Goal: Information Seeking & Learning: Learn about a topic

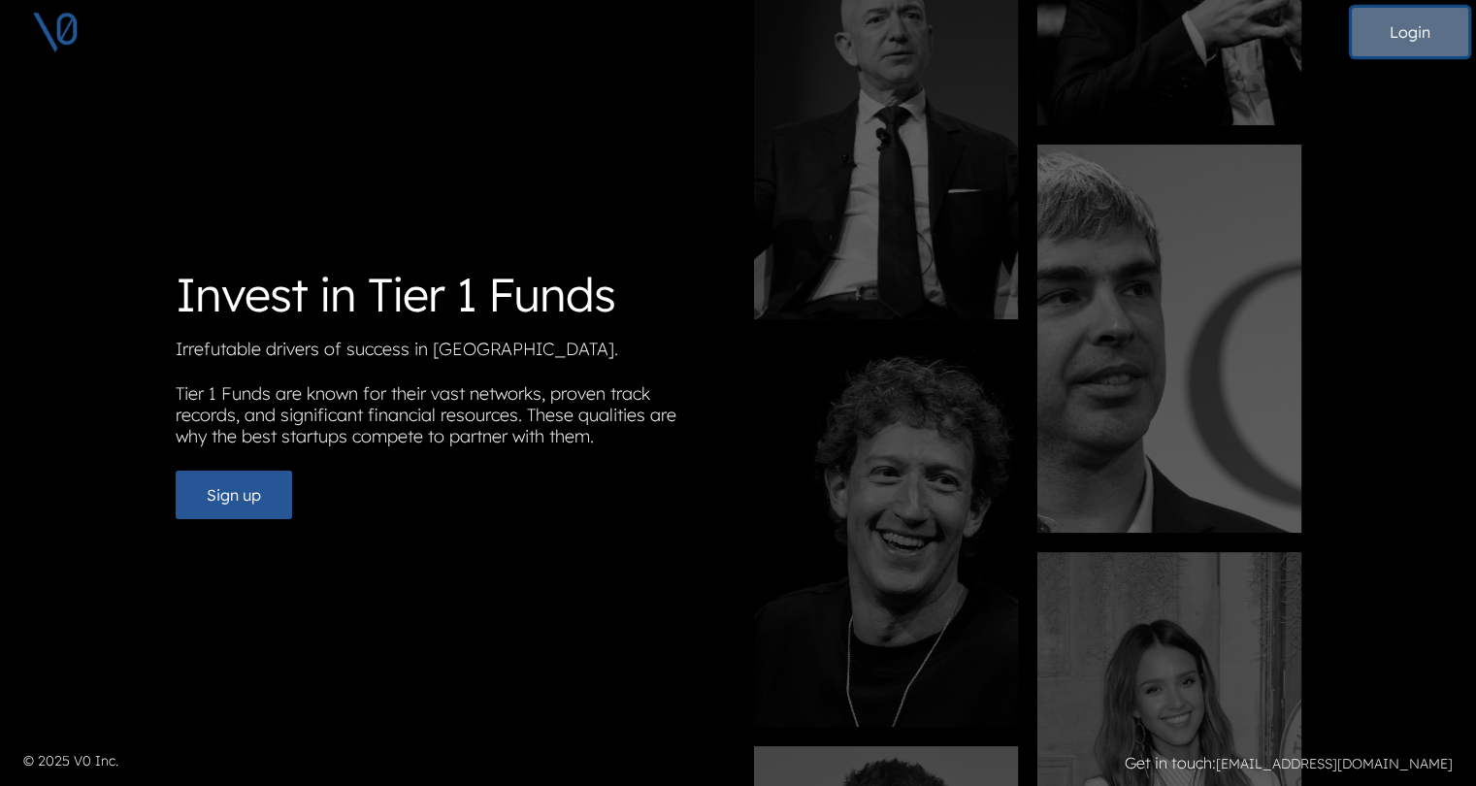
click at [1387, 34] on button "Login" at bounding box center [1410, 32] width 116 height 49
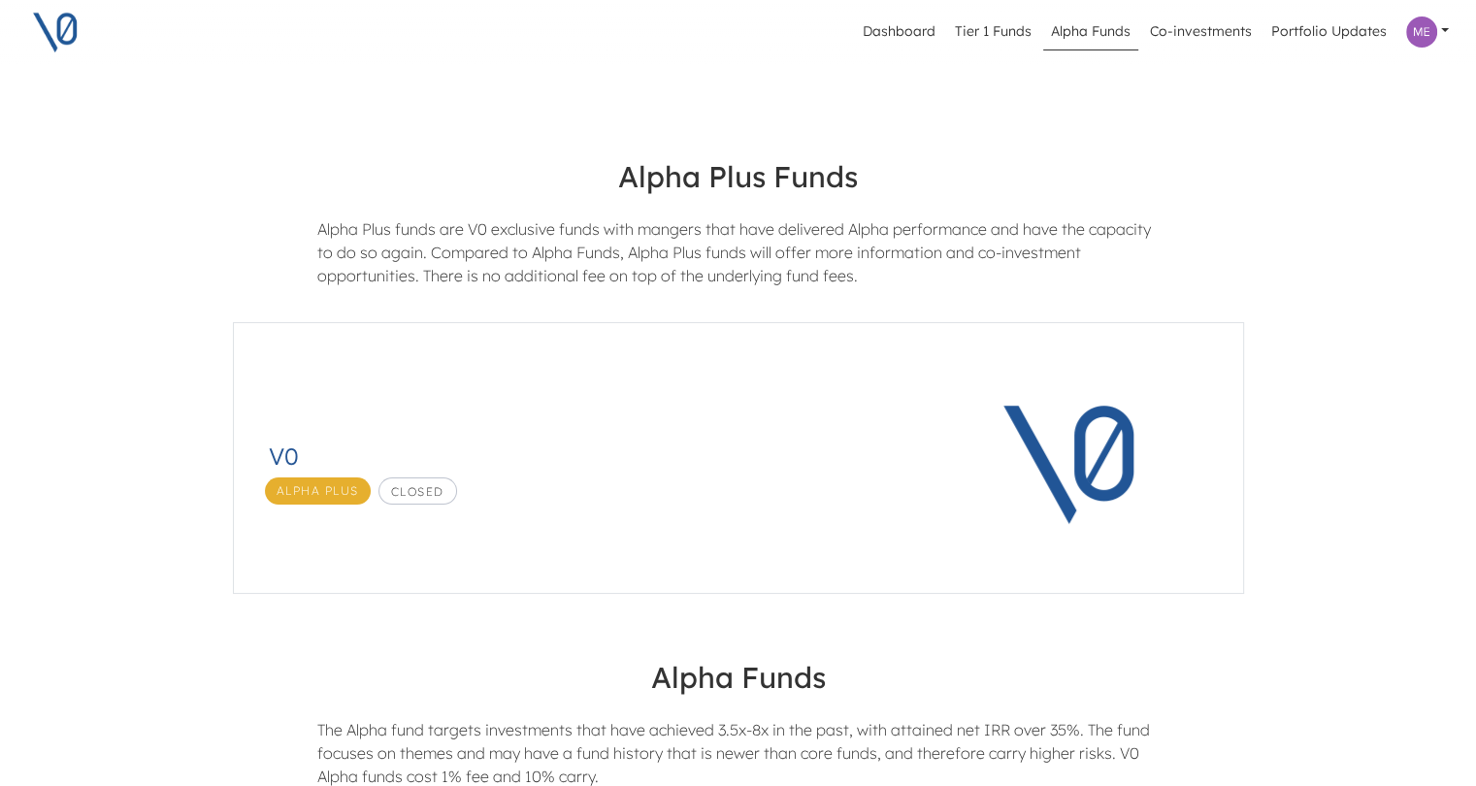
click at [1011, 36] on link "Tier 1 Funds" at bounding box center [993, 32] width 92 height 37
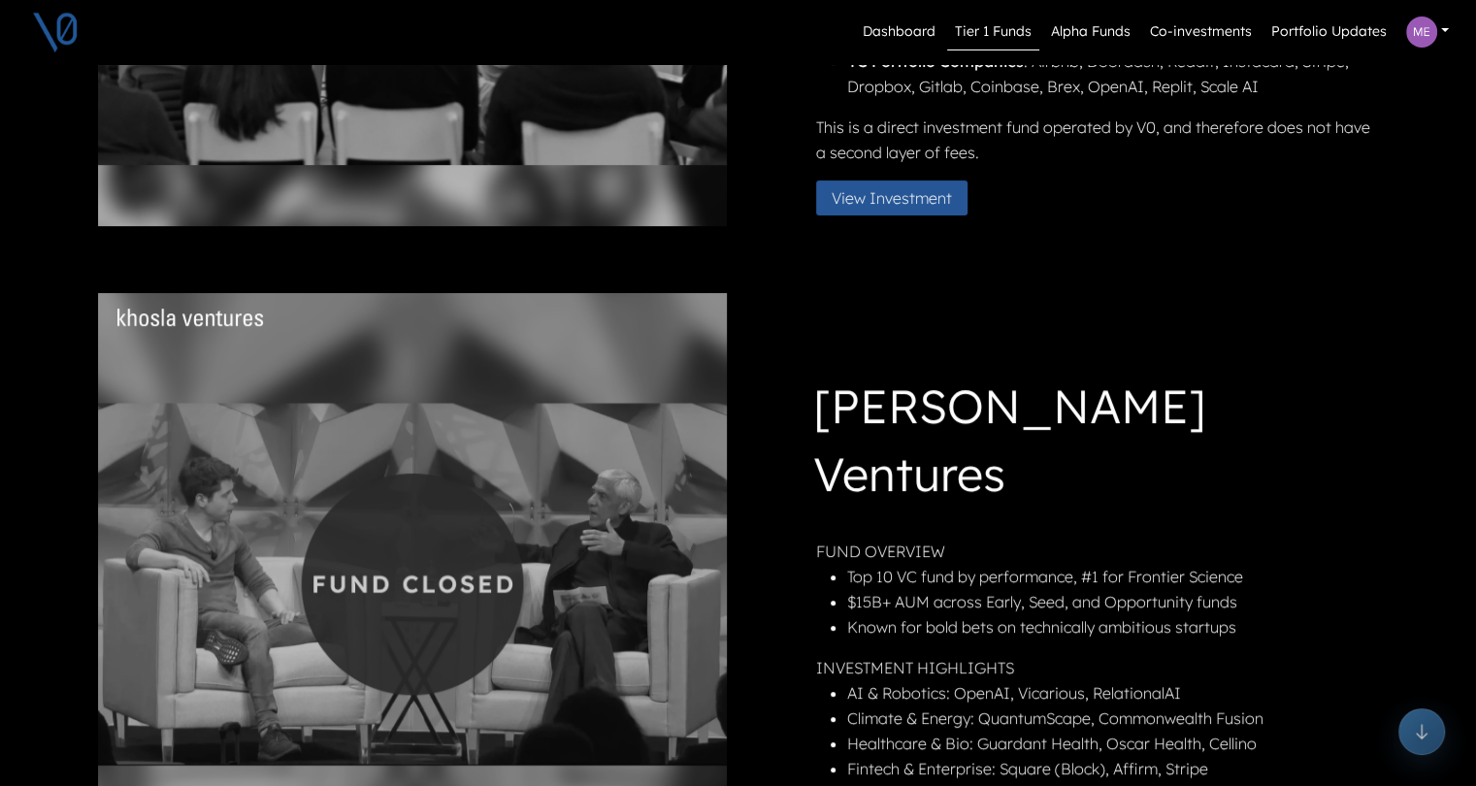
scroll to position [485, 0]
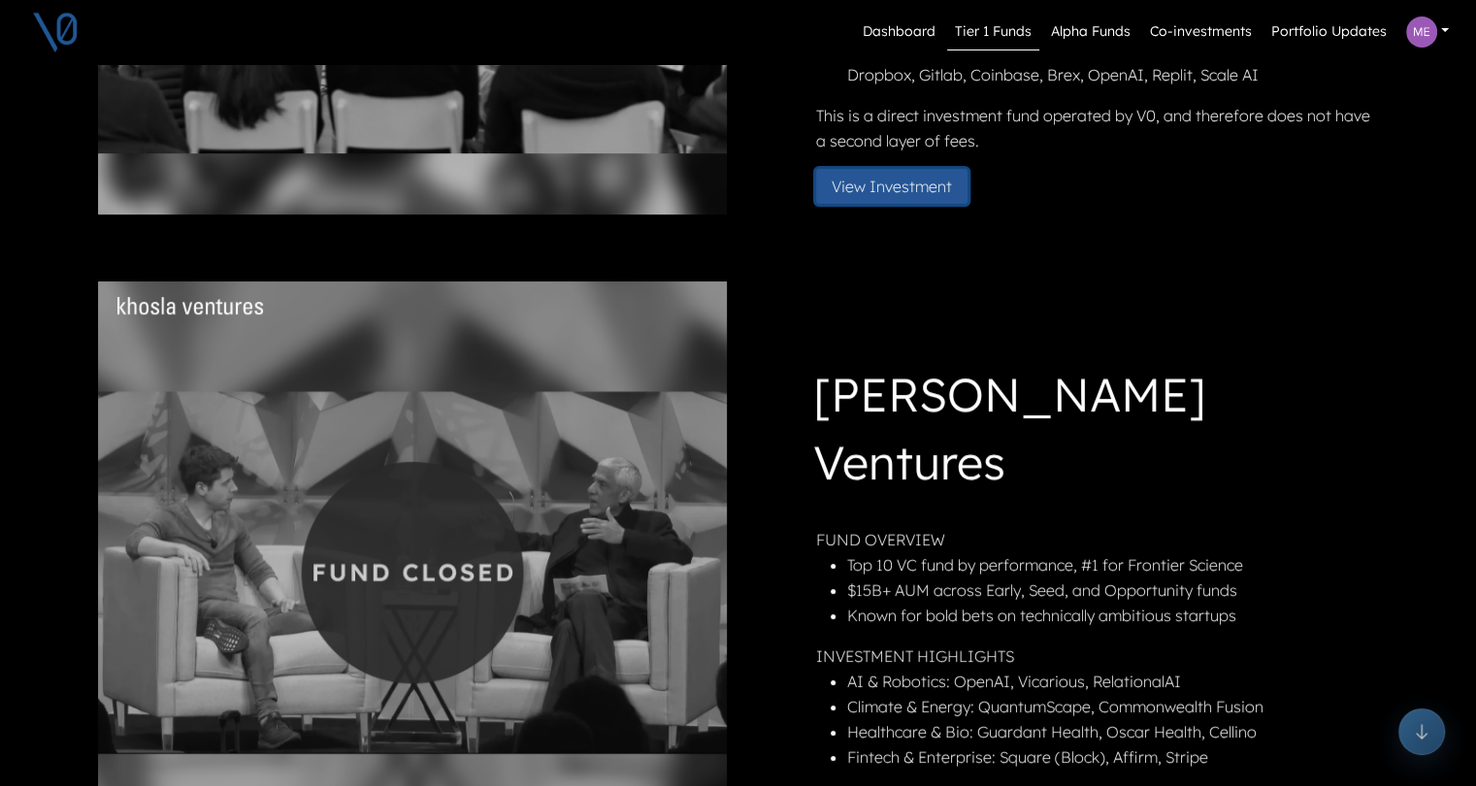
click at [949, 190] on button "View Investment" at bounding box center [891, 186] width 151 height 35
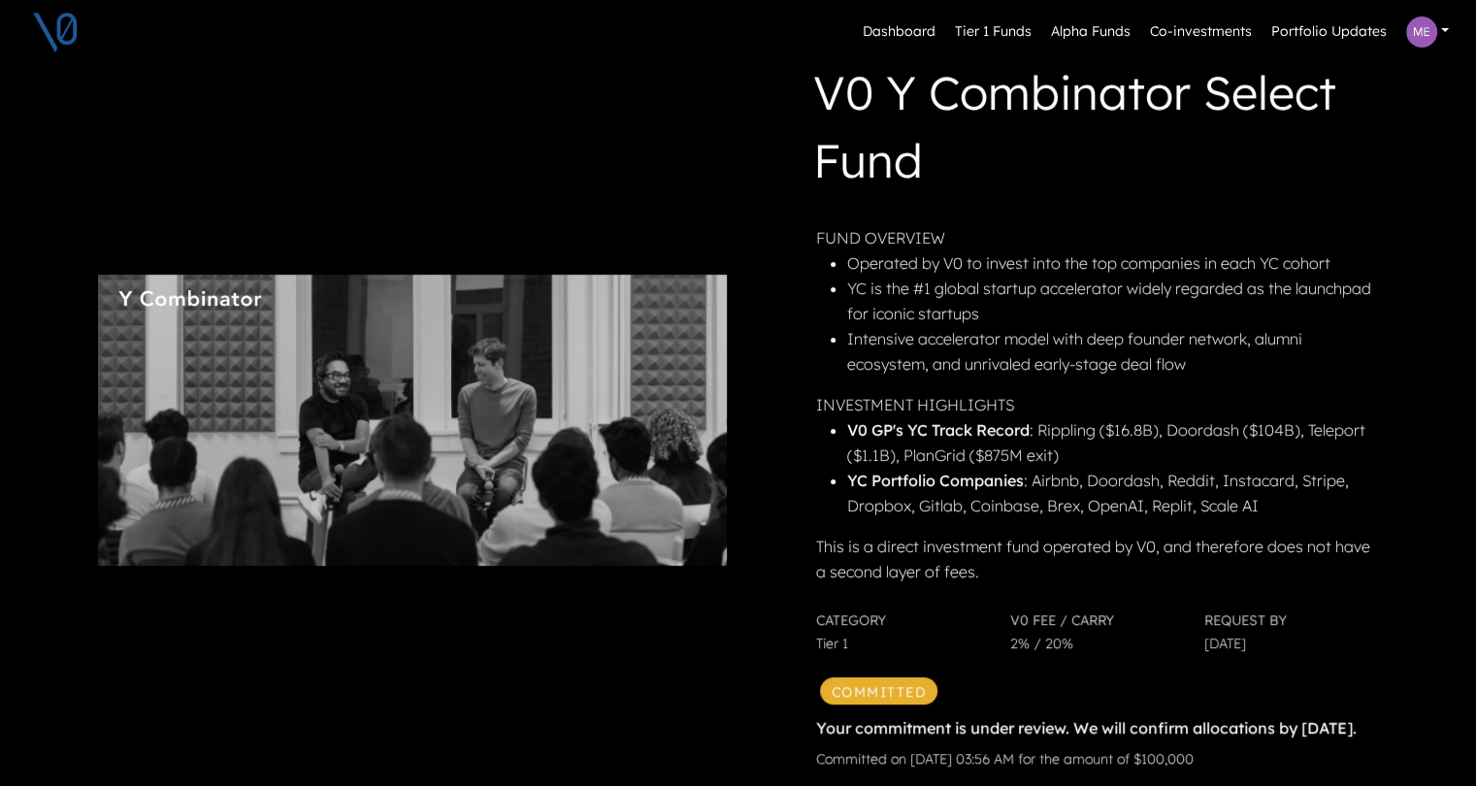
scroll to position [194, 0]
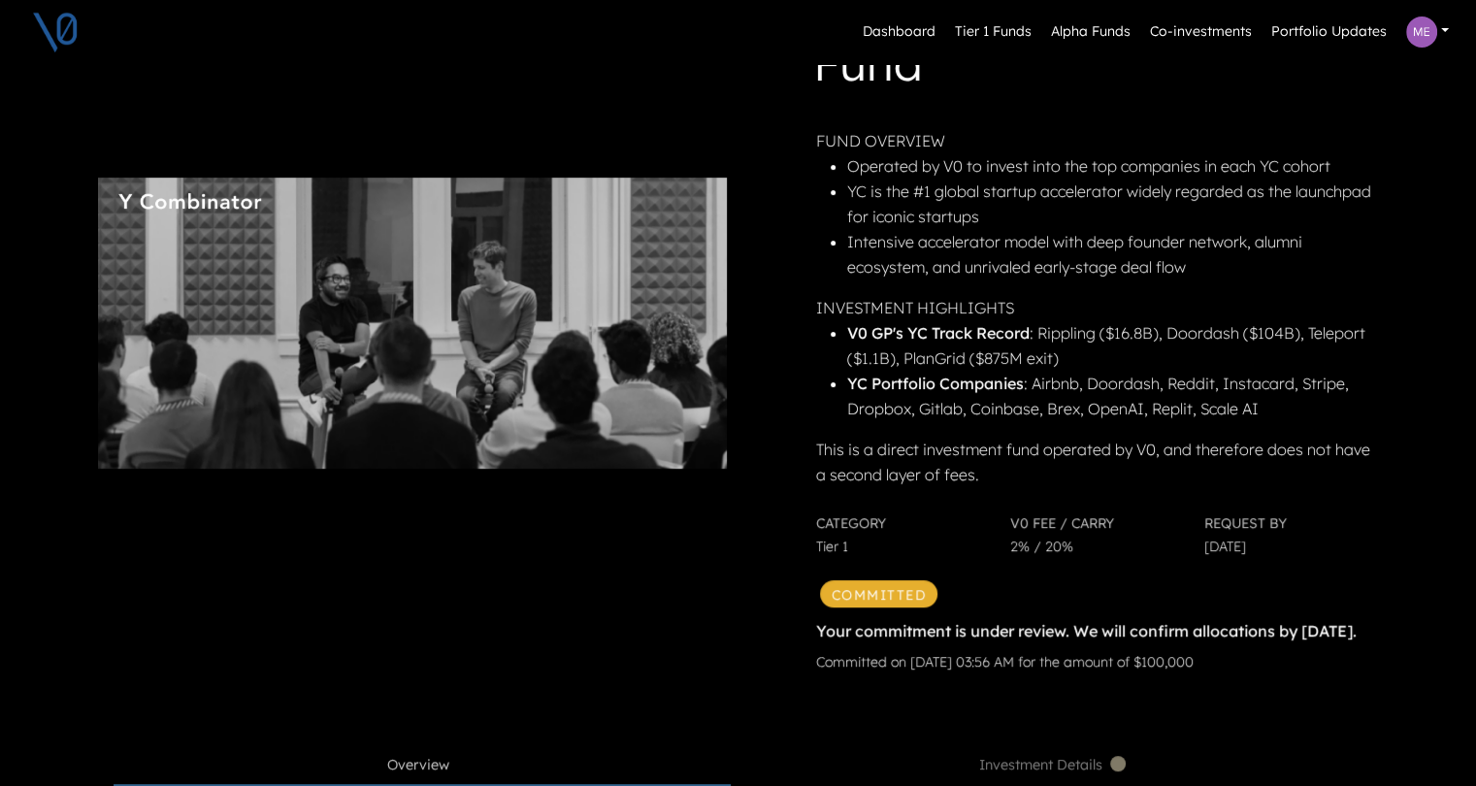
click at [698, 152] on div "V0 Y Combinator Select Fund FUND OVERVIEW Operated by V0 to invest into the top…" at bounding box center [738, 323] width 1304 height 755
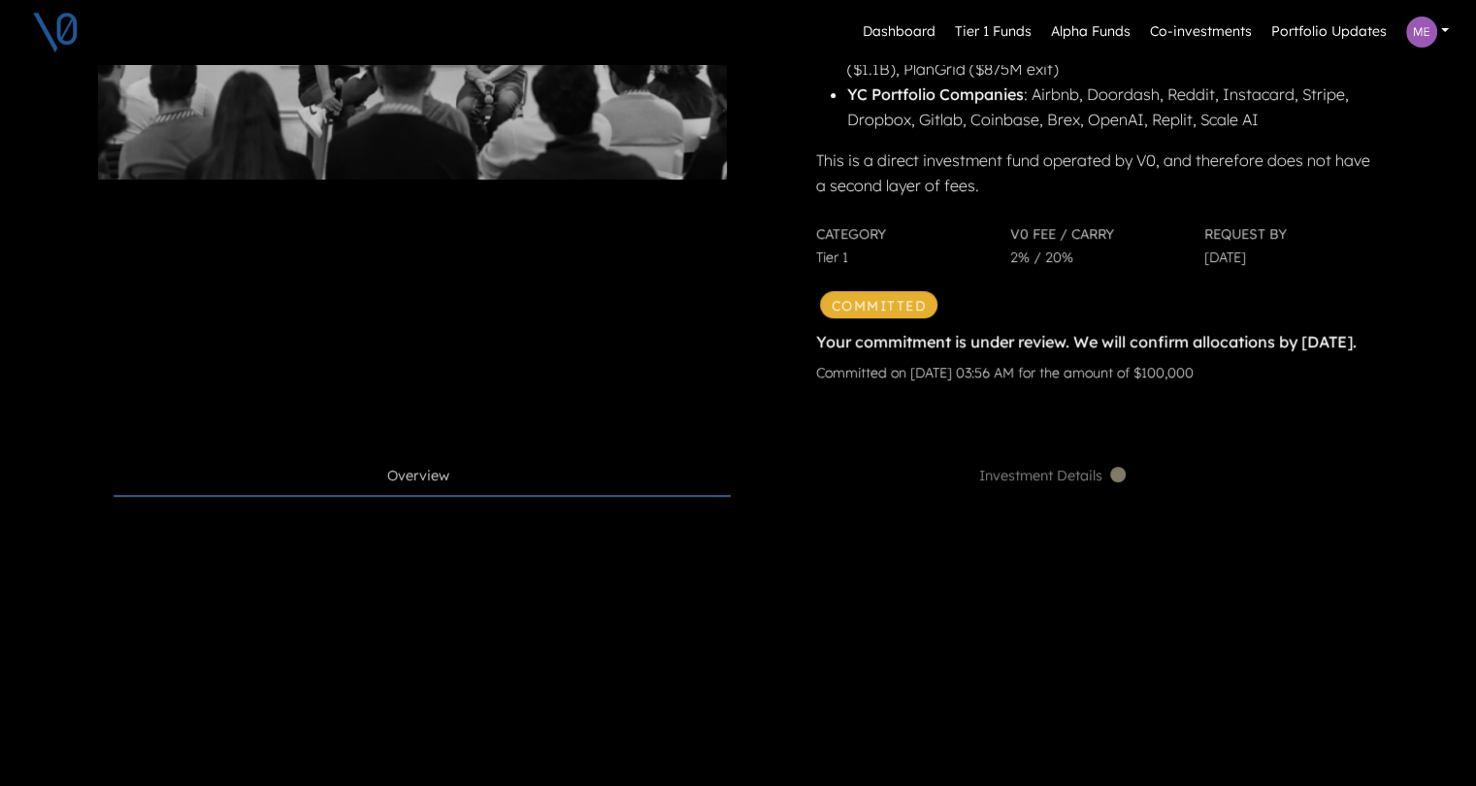
scroll to position [485, 0]
click at [1073, 485] on span "Investment Details" at bounding box center [1054, 474] width 150 height 21
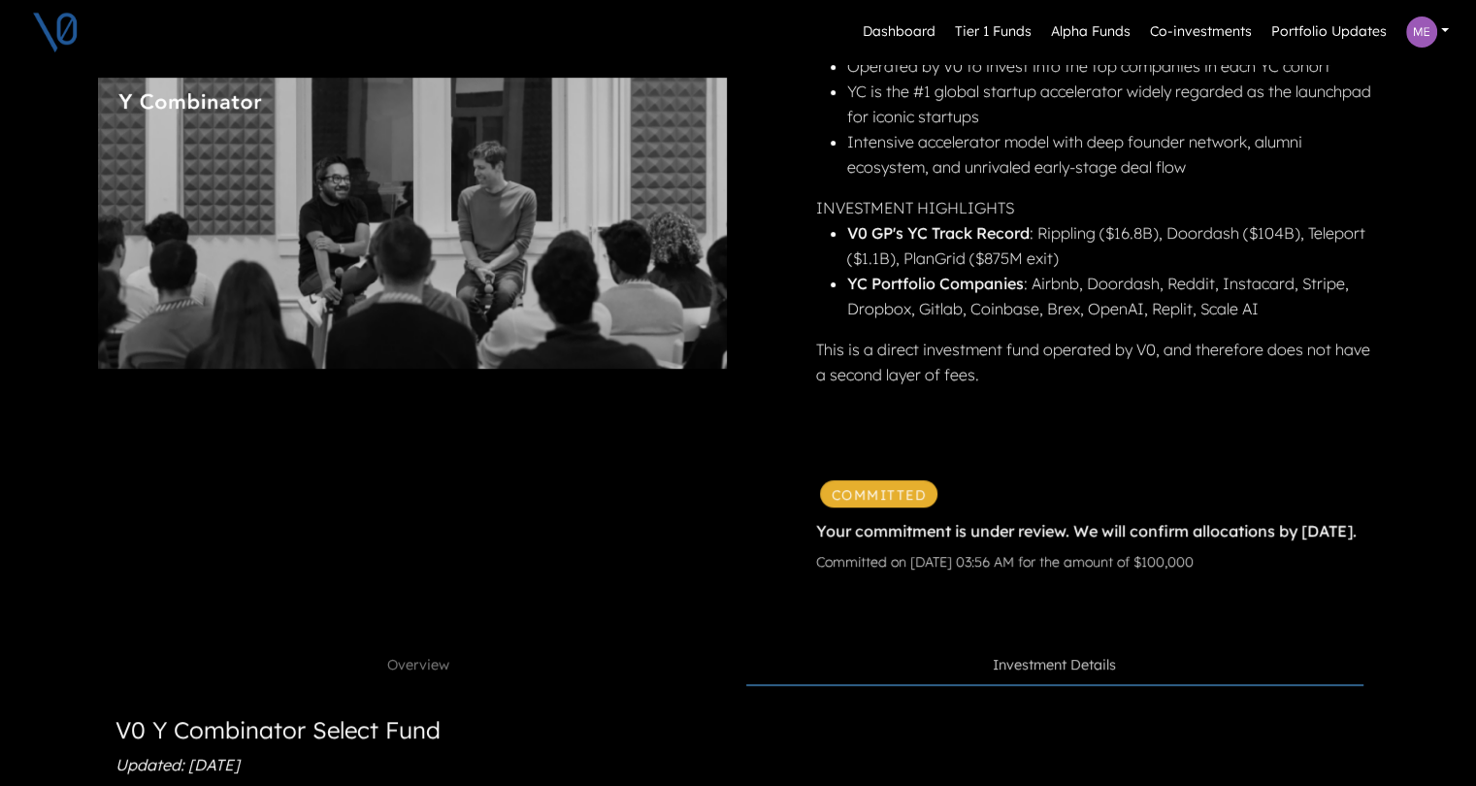
scroll to position [0, 0]
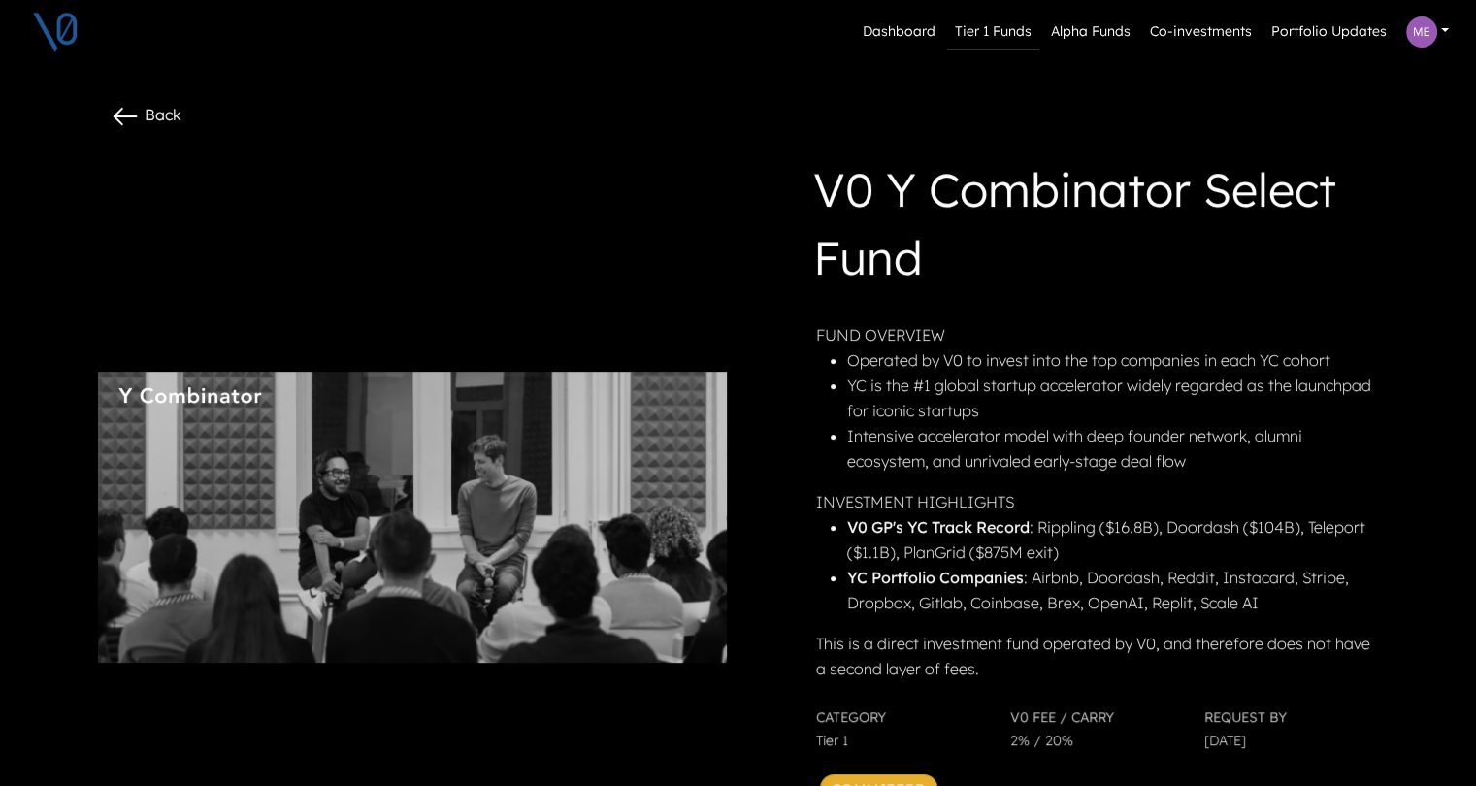
click at [995, 29] on link "Tier 1 Funds" at bounding box center [993, 32] width 92 height 37
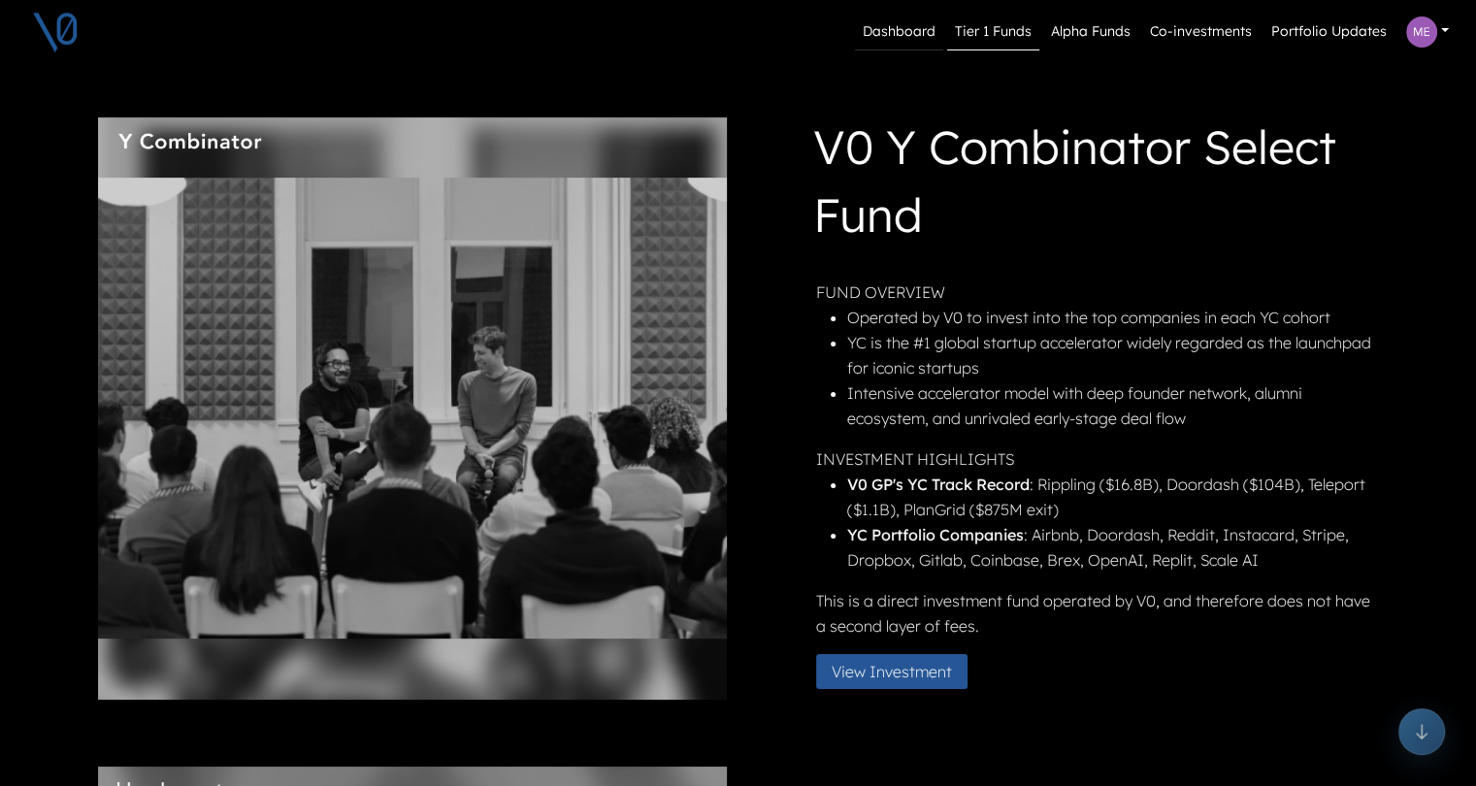
click at [910, 31] on link "Dashboard" at bounding box center [899, 32] width 88 height 37
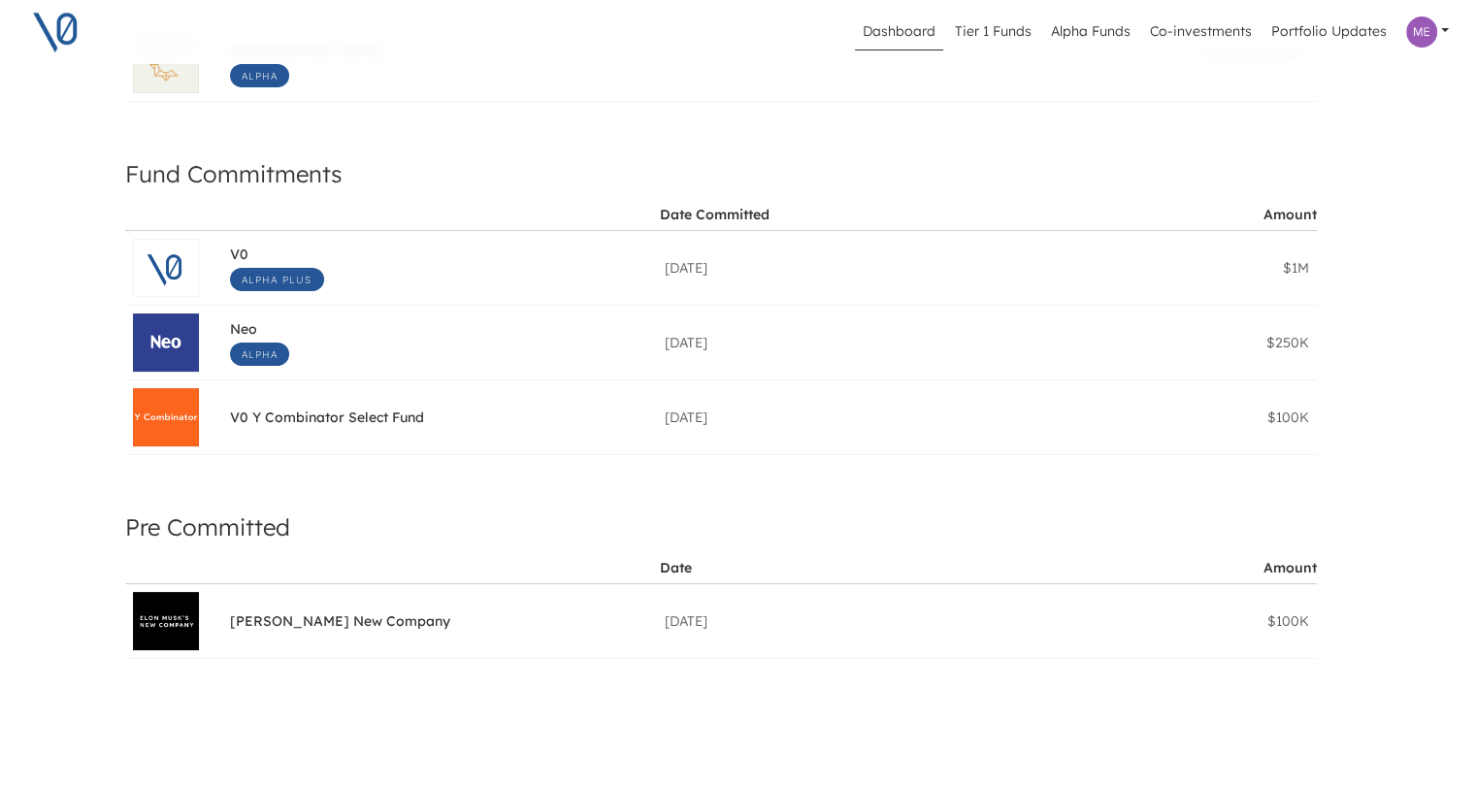
scroll to position [388, 0]
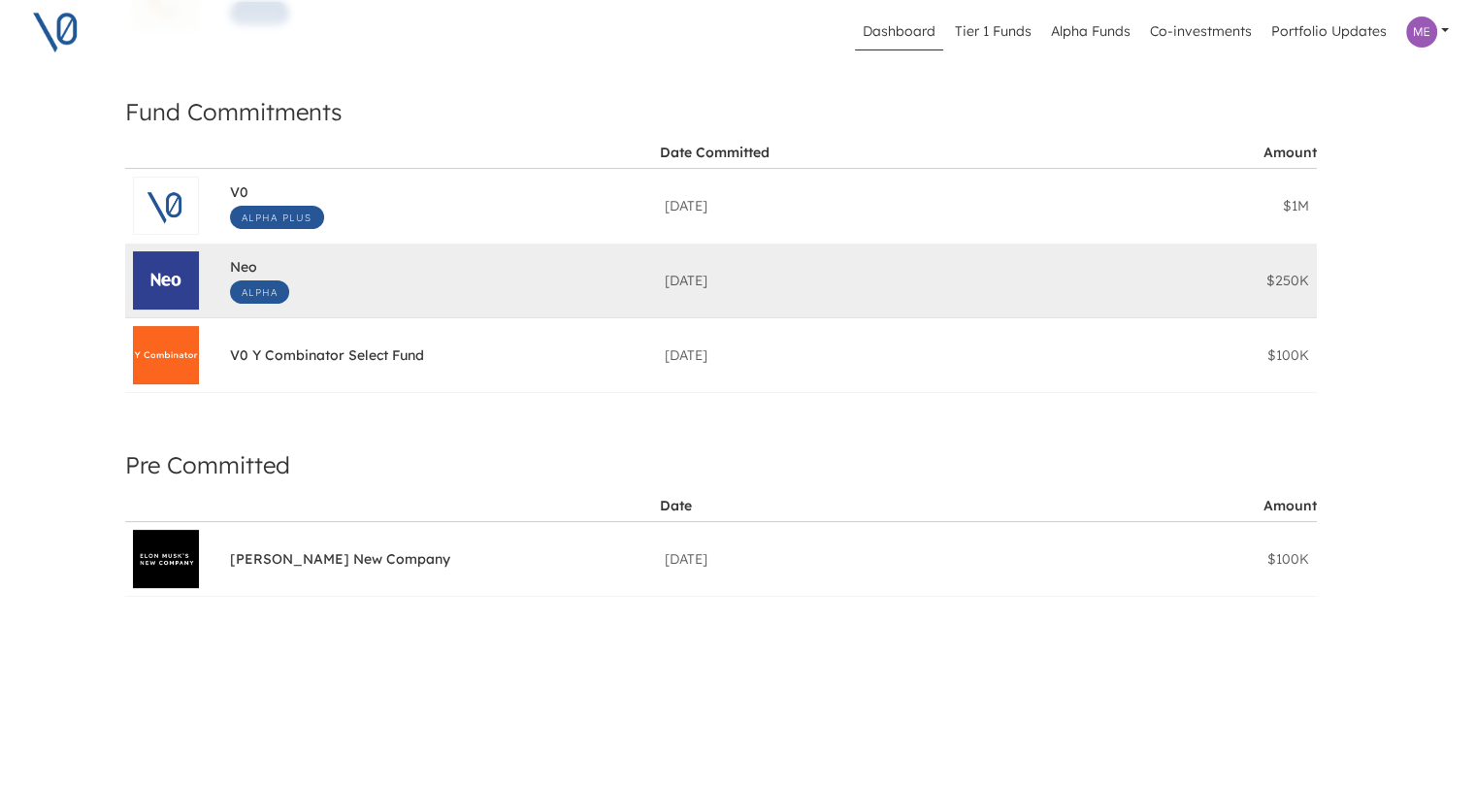
click at [310, 260] on div "Neo Alpha Date Committed: Nov 29, 2024 $250K" at bounding box center [439, 280] width 419 height 62
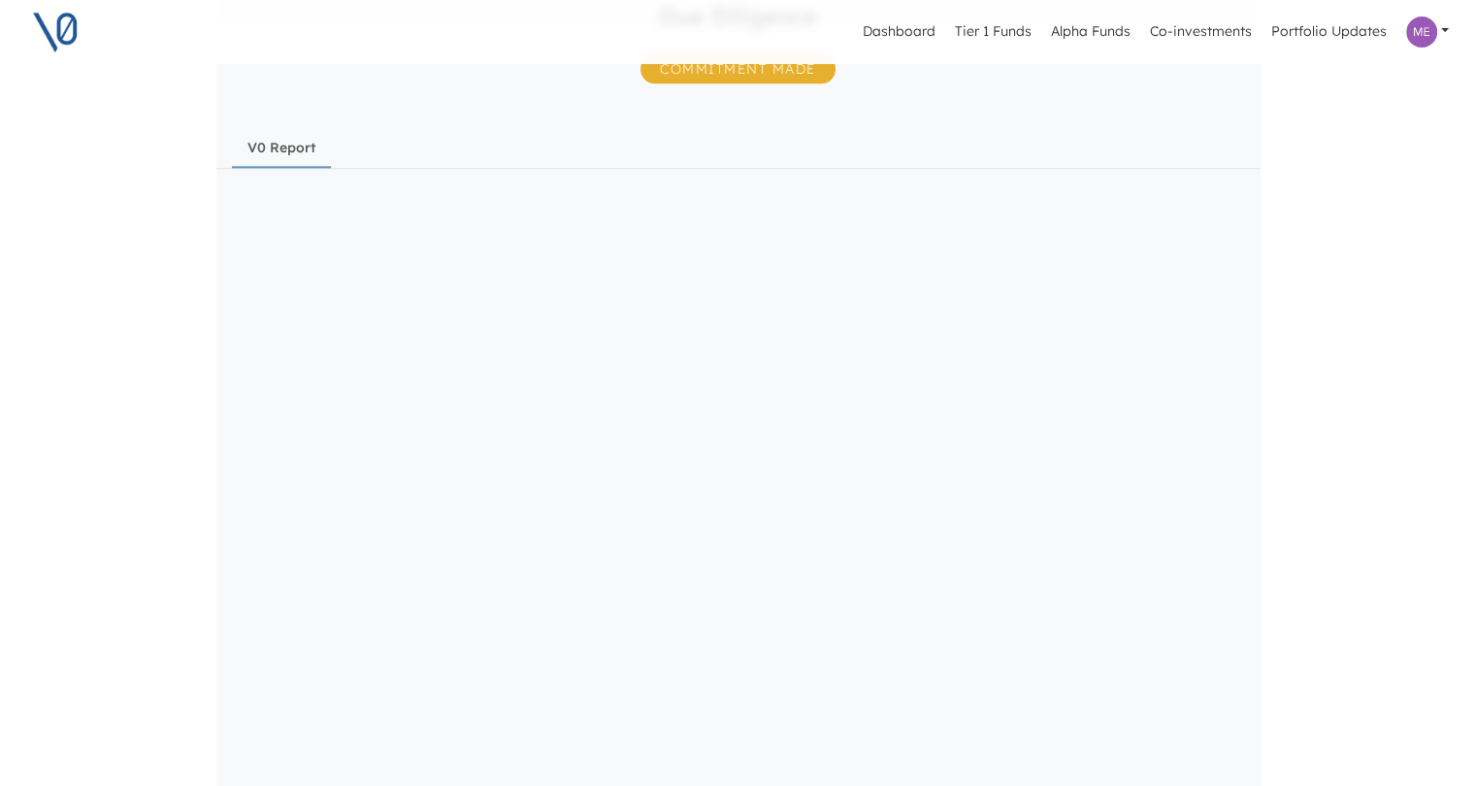
scroll to position [2135, 0]
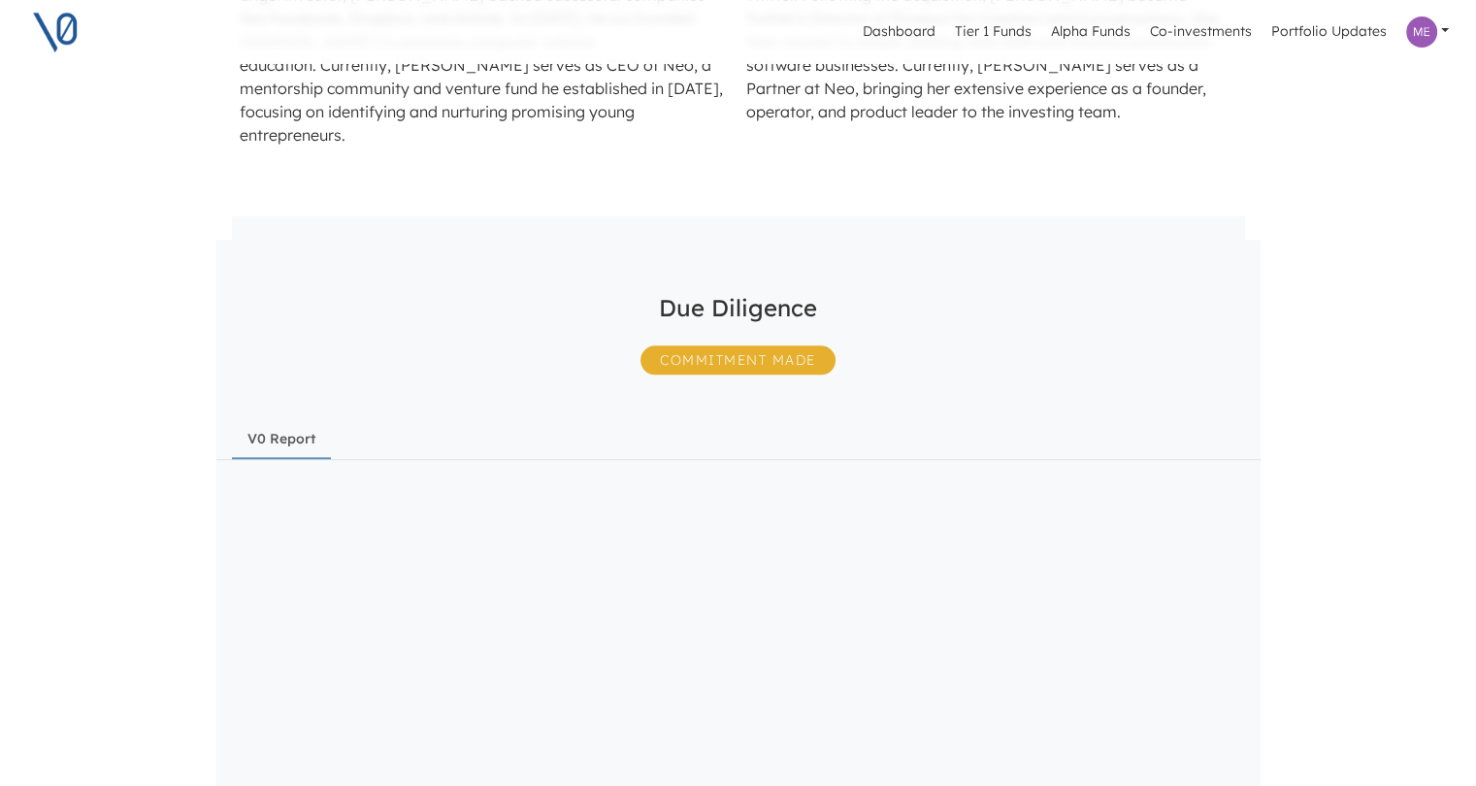
click at [748, 346] on span "Commitment Made" at bounding box center [738, 360] width 195 height 29
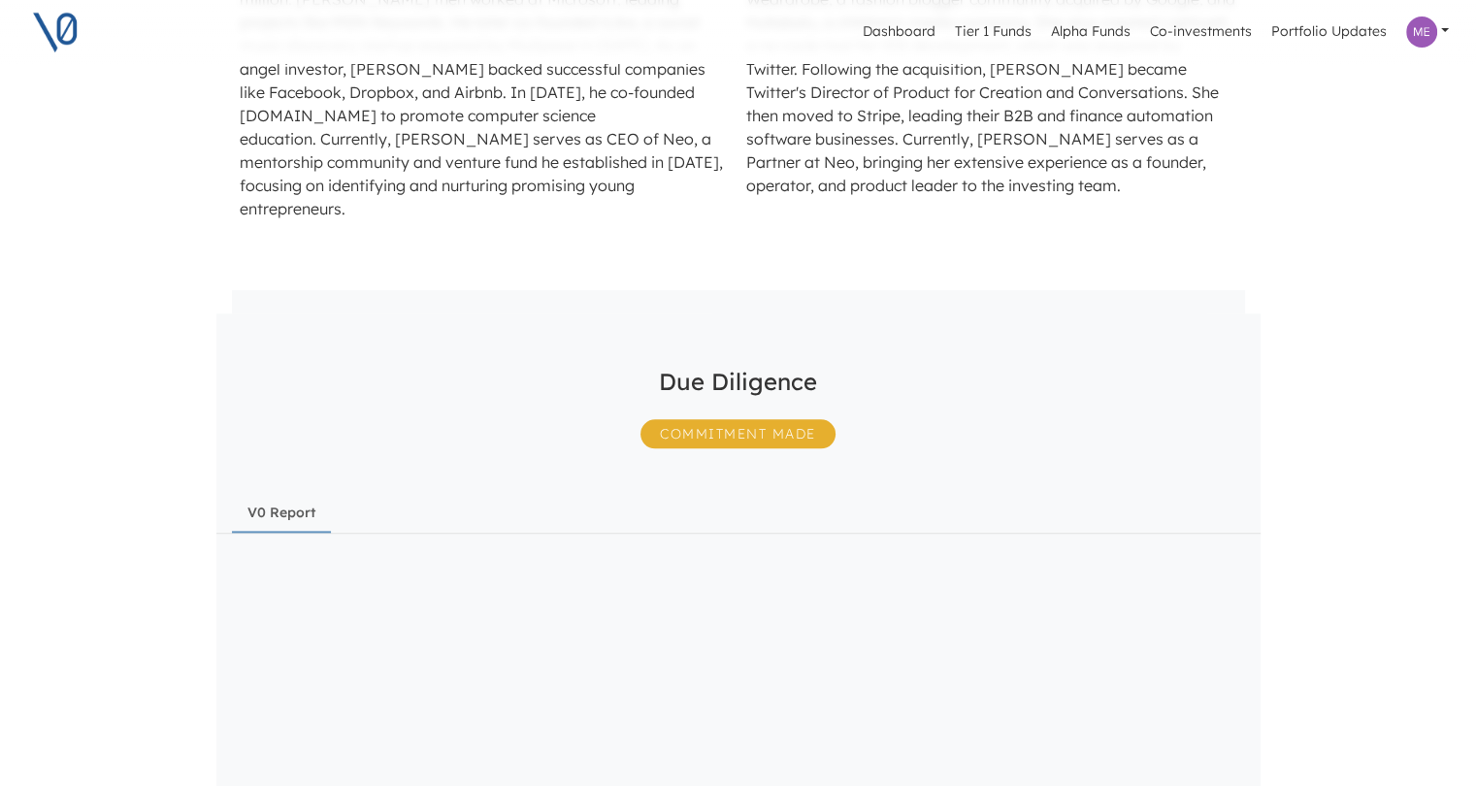
scroll to position [2042, 0]
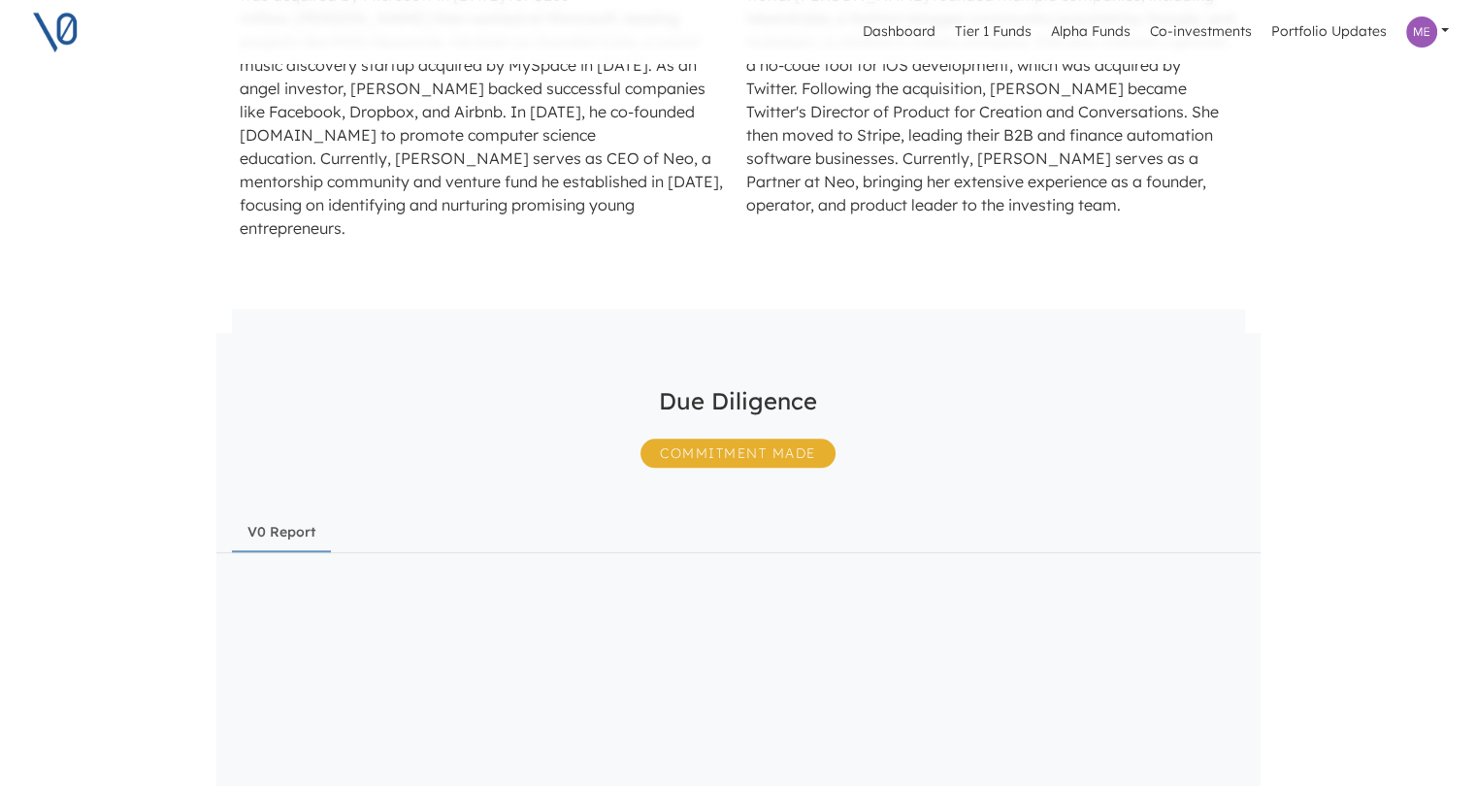
click at [300, 514] on link "V0 Report" at bounding box center [281, 533] width 99 height 38
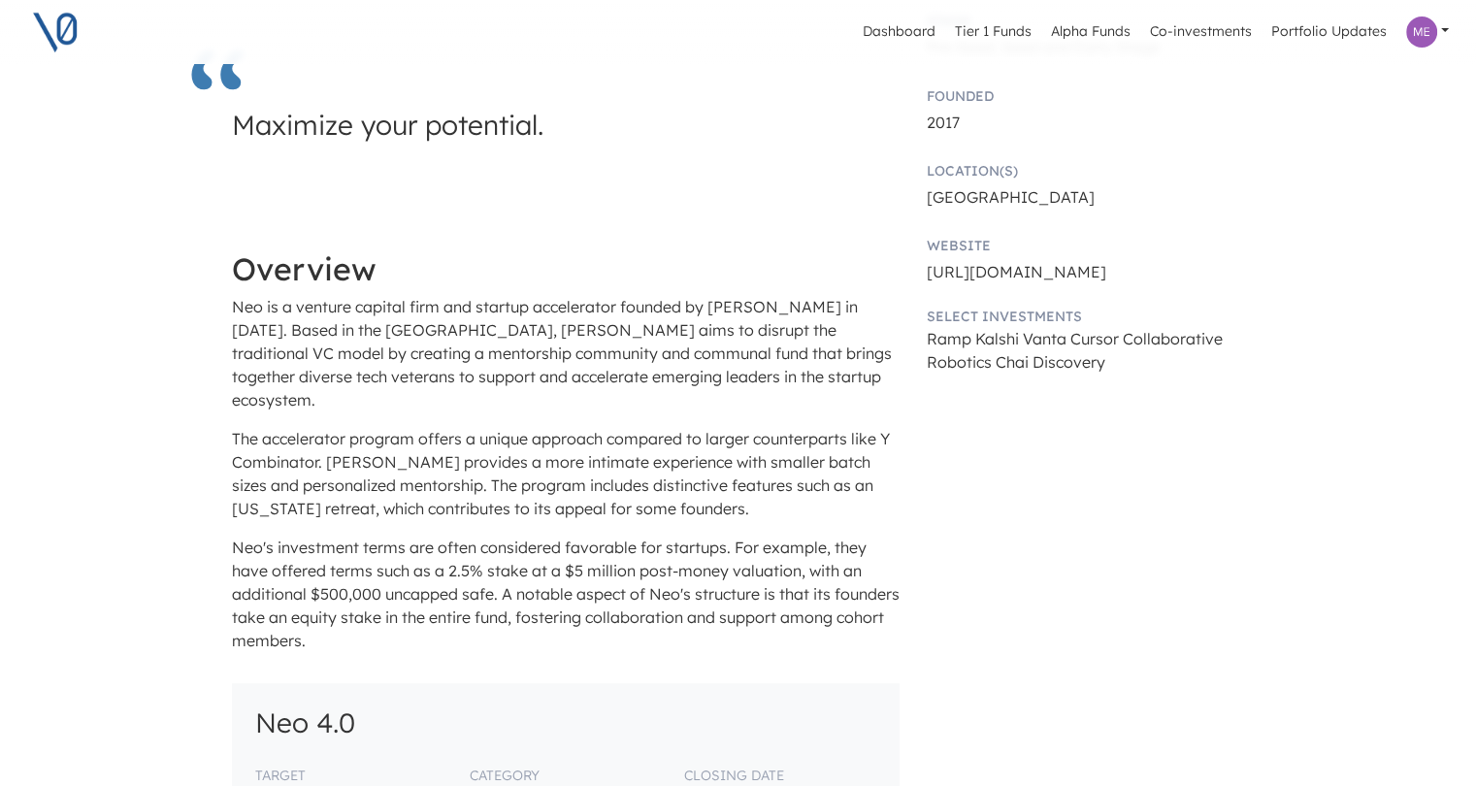
scroll to position [489, 0]
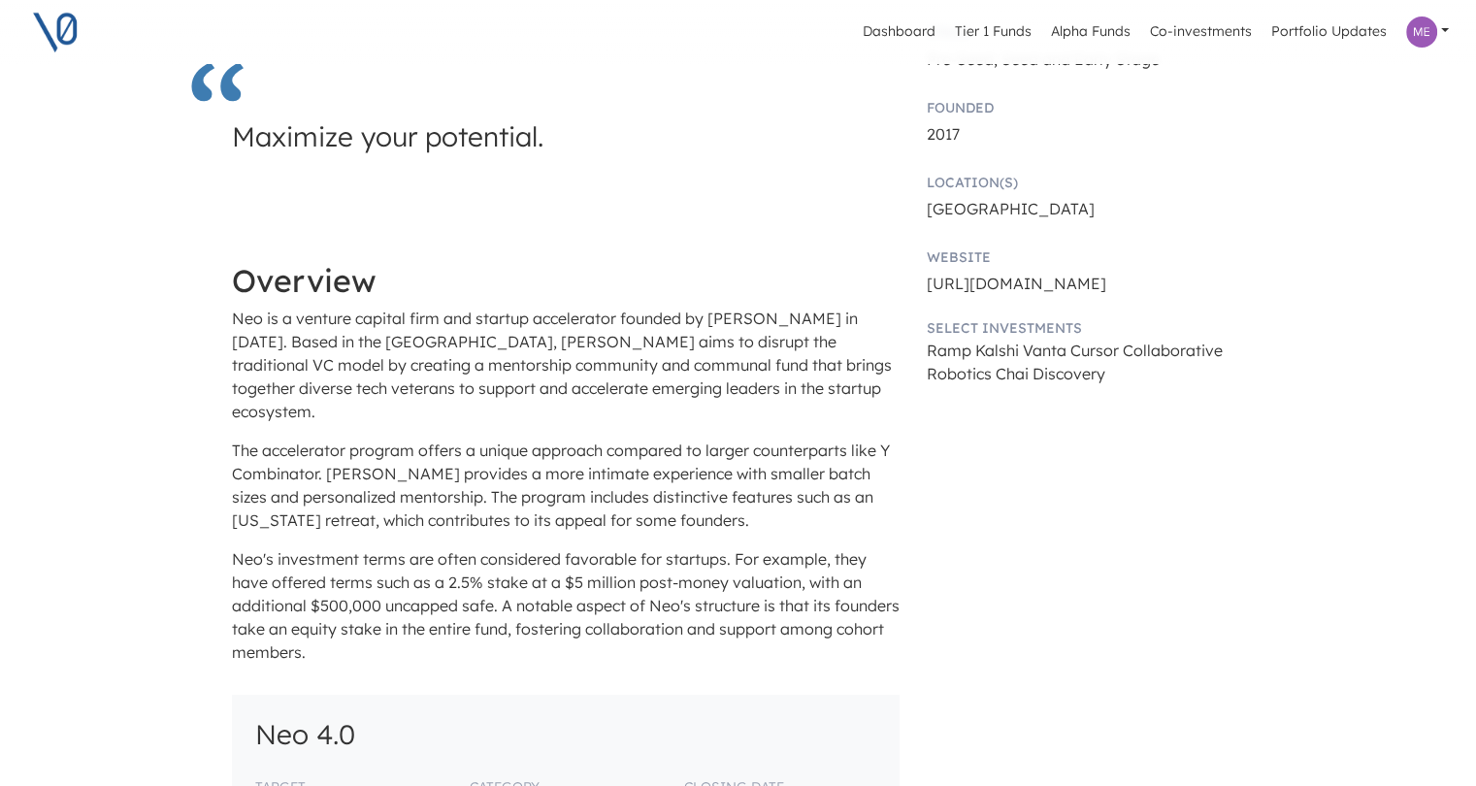
click at [1067, 374] on span "Chai Discovery" at bounding box center [1051, 373] width 110 height 19
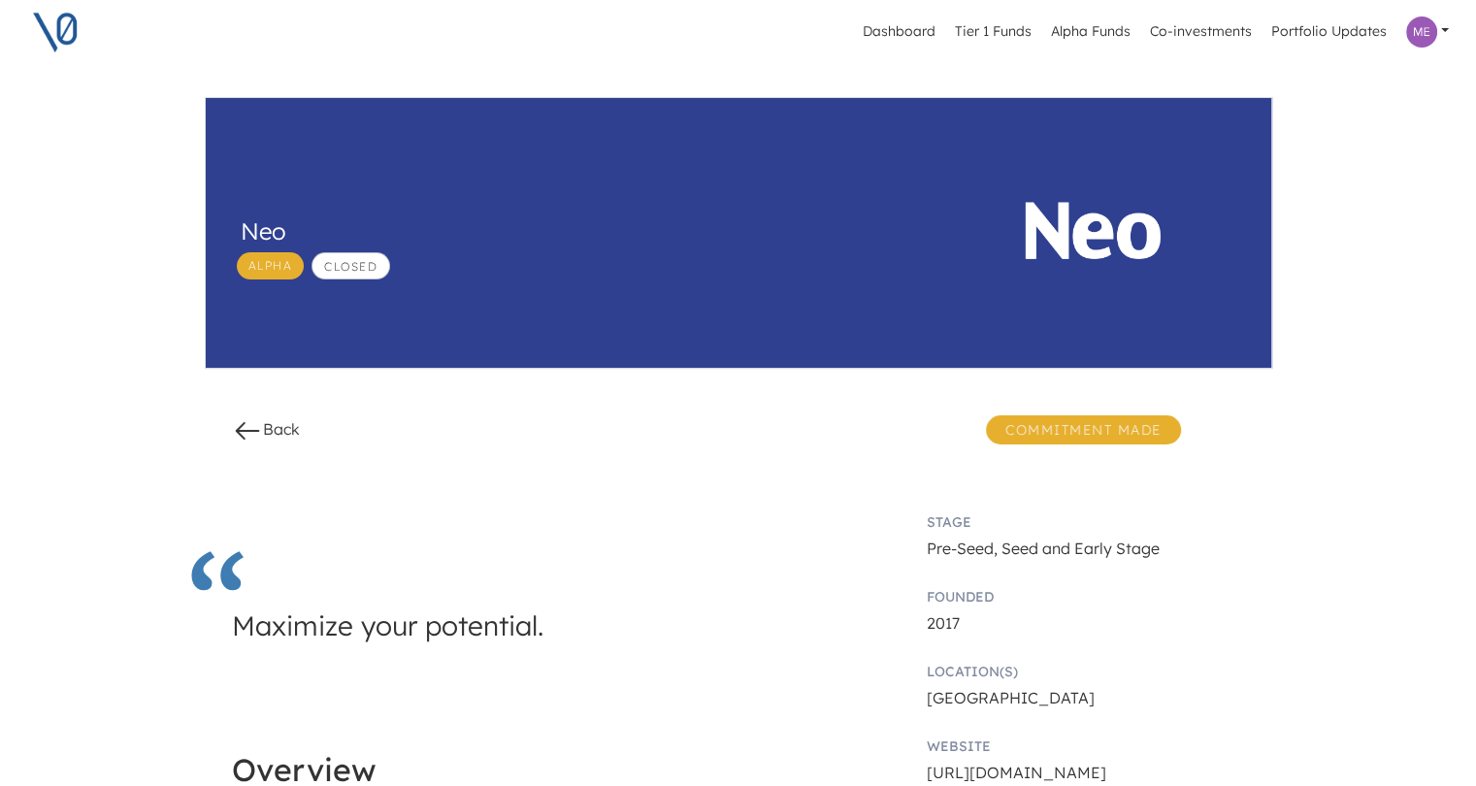
scroll to position [0, 0]
click at [287, 271] on span "Alpha" at bounding box center [271, 265] width 68 height 27
click at [290, 432] on link "Back" at bounding box center [266, 428] width 68 height 19
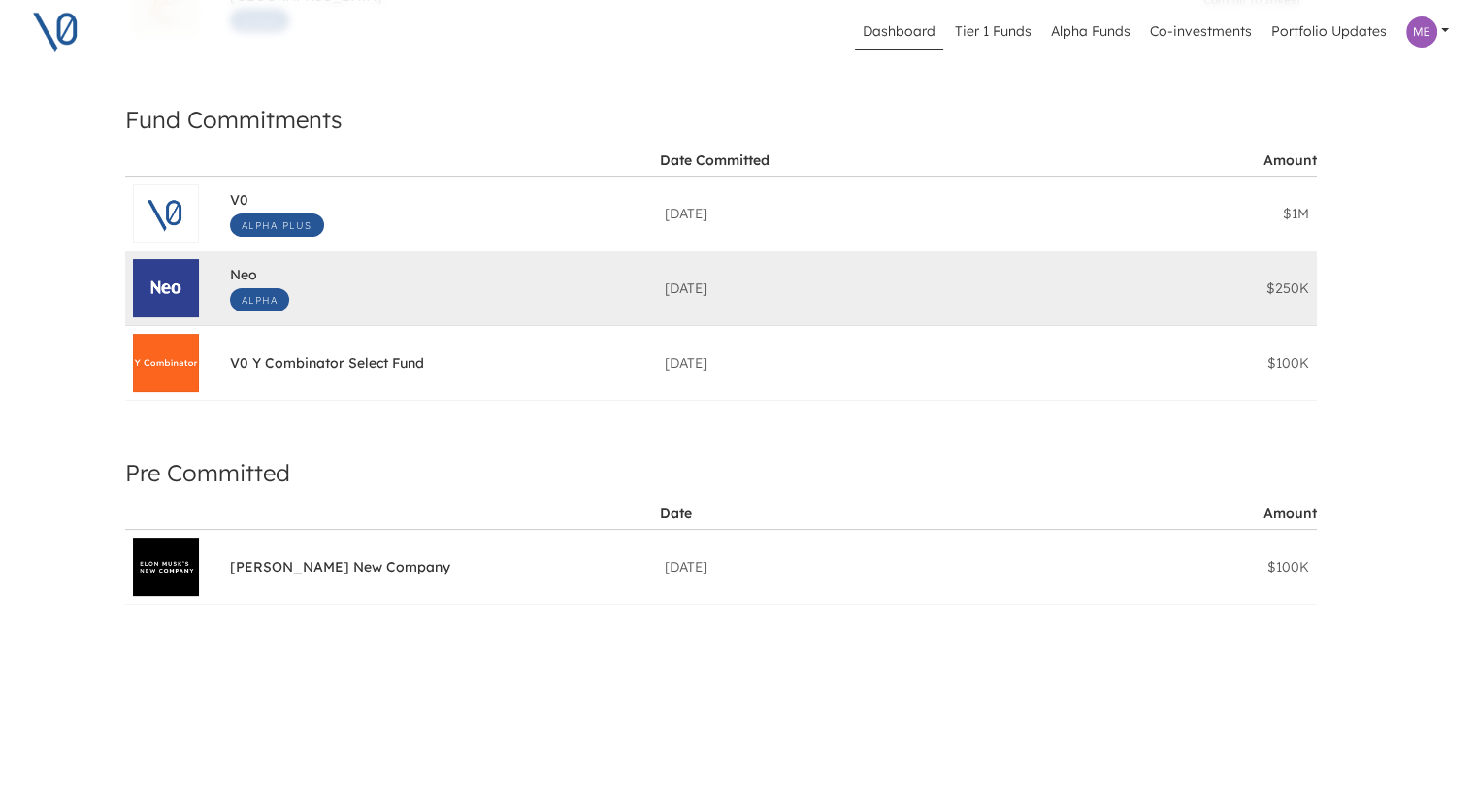
scroll to position [388, 0]
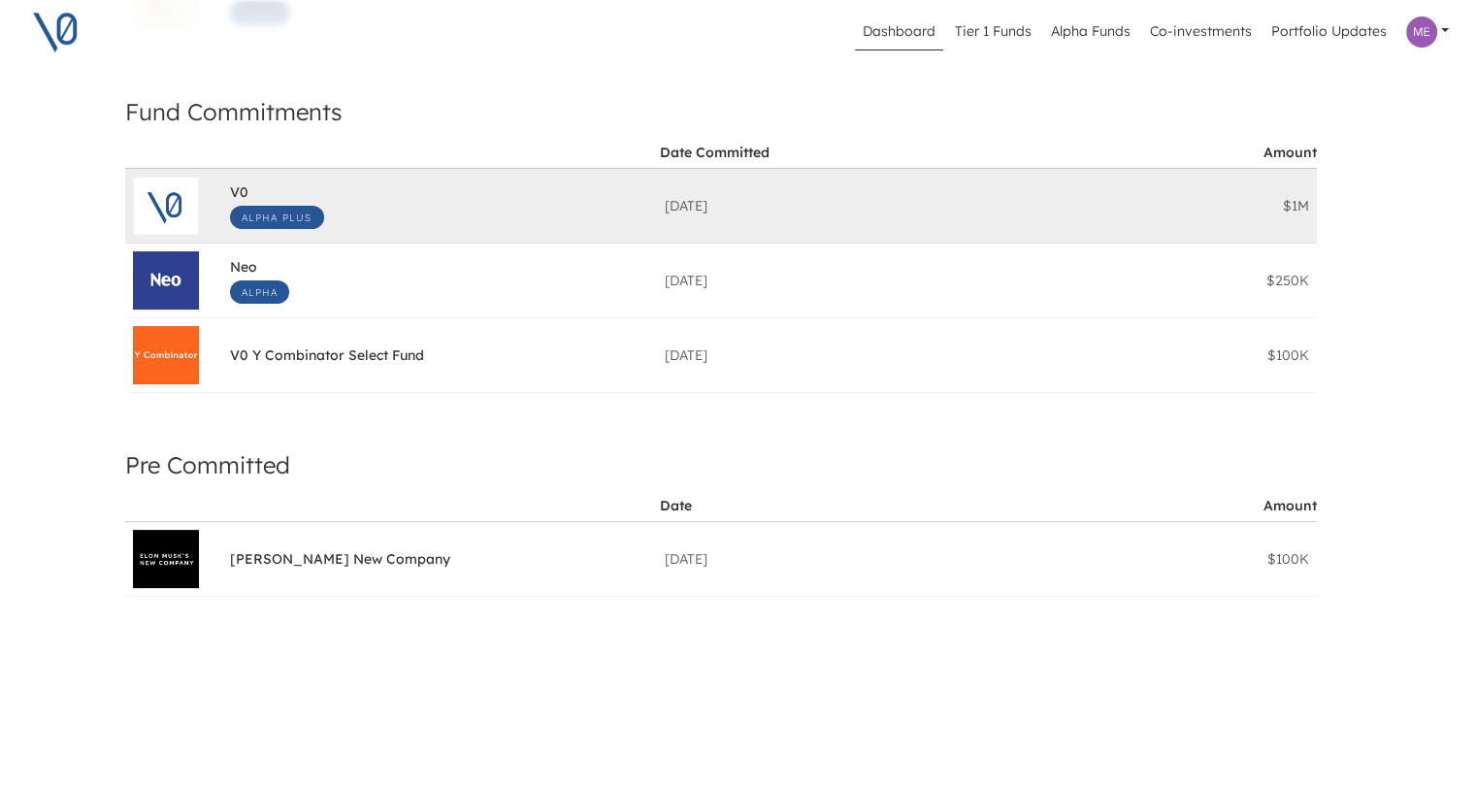
click at [1288, 218] on div "$1M" at bounding box center [1204, 206] width 225 height 74
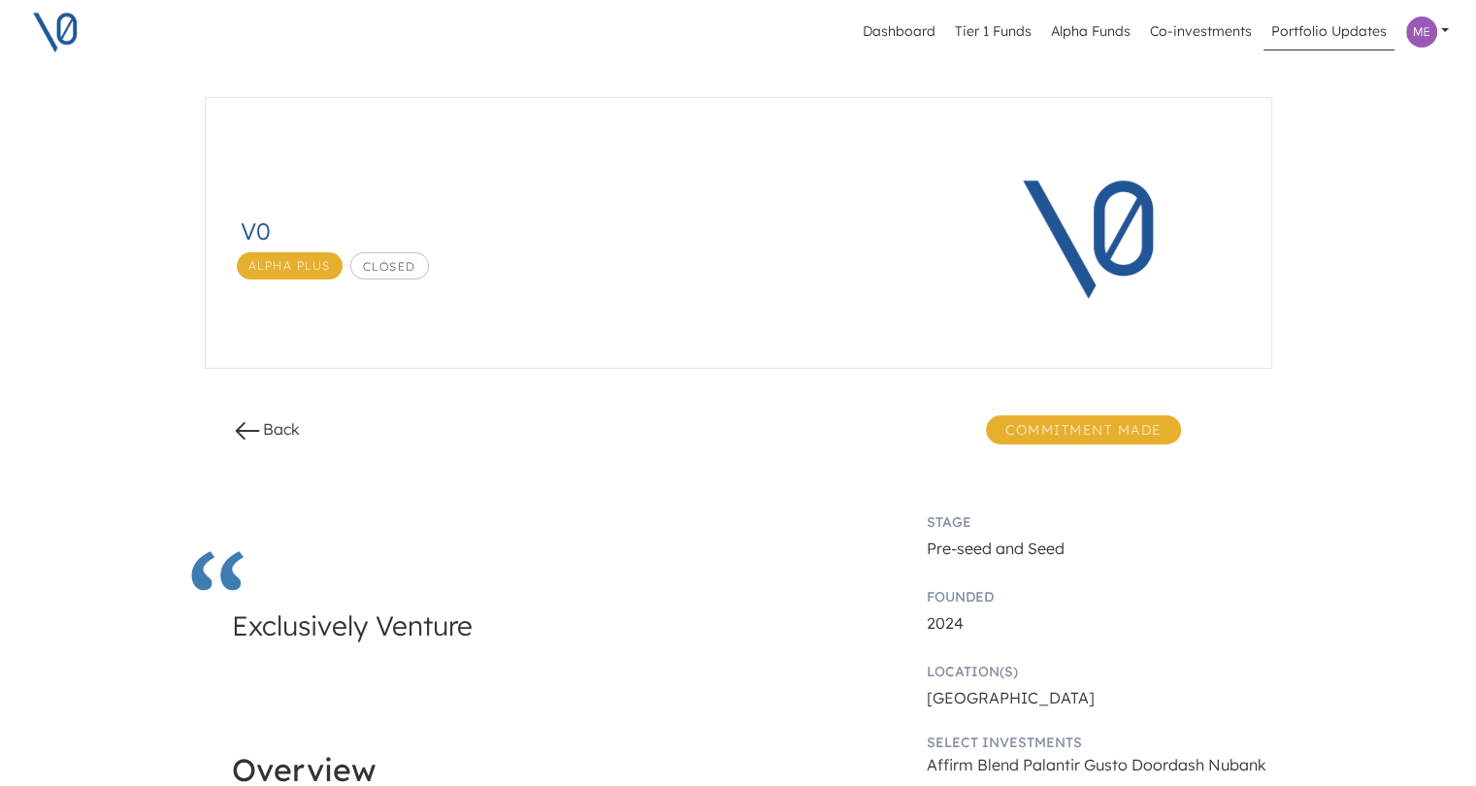
click at [1332, 33] on link "Portfolio Updates" at bounding box center [1329, 32] width 131 height 37
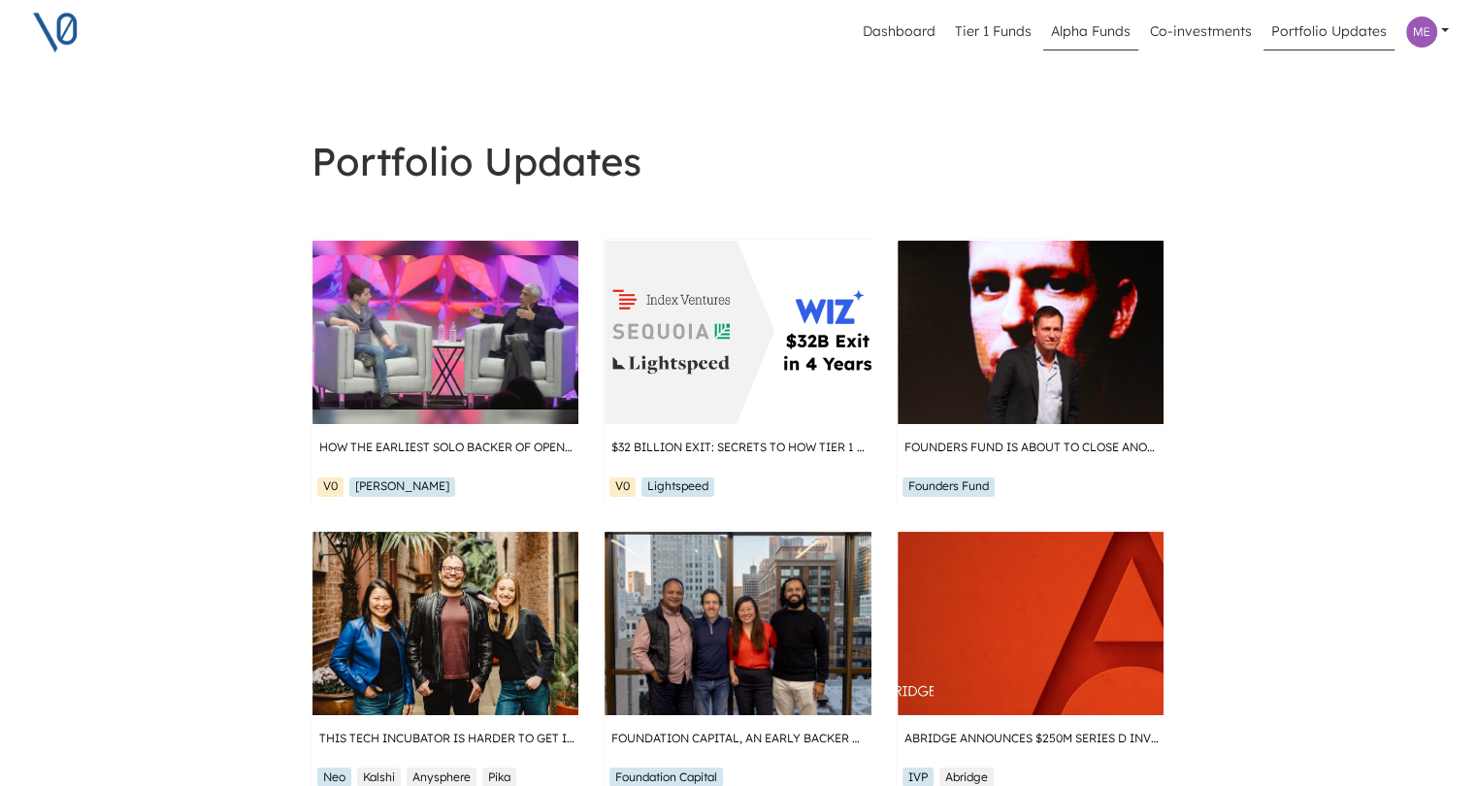
click at [1084, 31] on link "Alpha Funds" at bounding box center [1090, 32] width 95 height 37
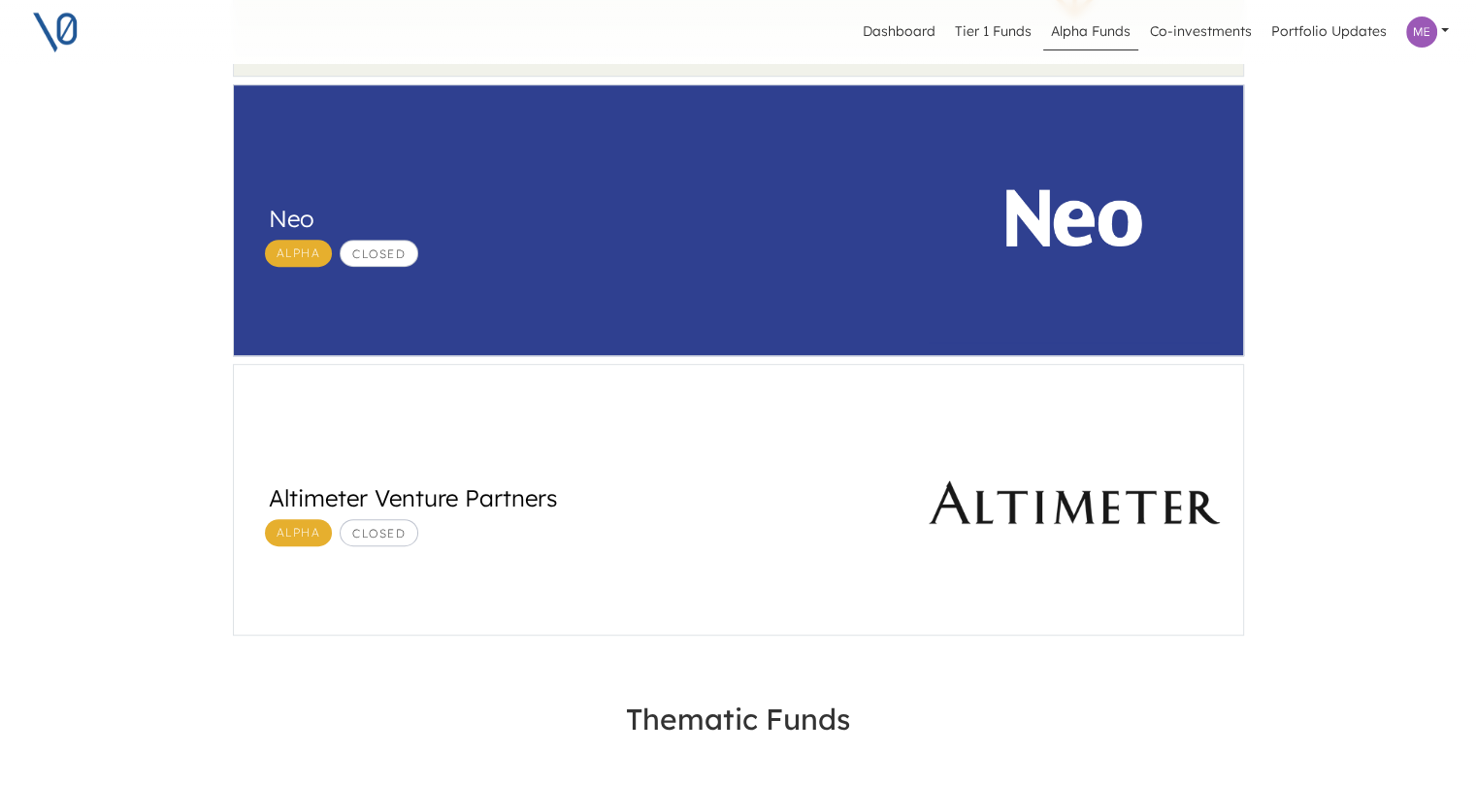
scroll to position [1068, 0]
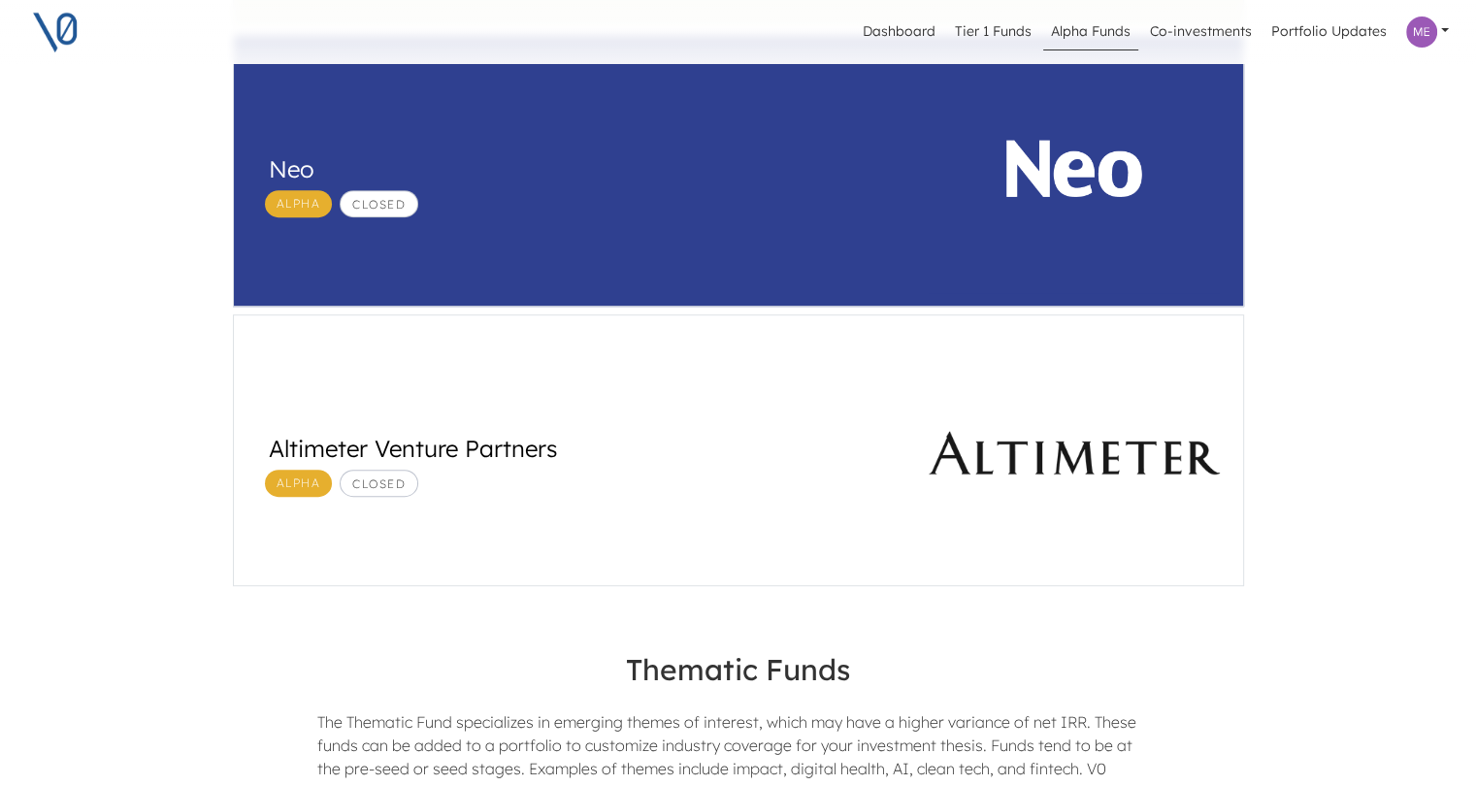
click at [714, 203] on div "Alpha Closed" at bounding box center [579, 203] width 645 height 27
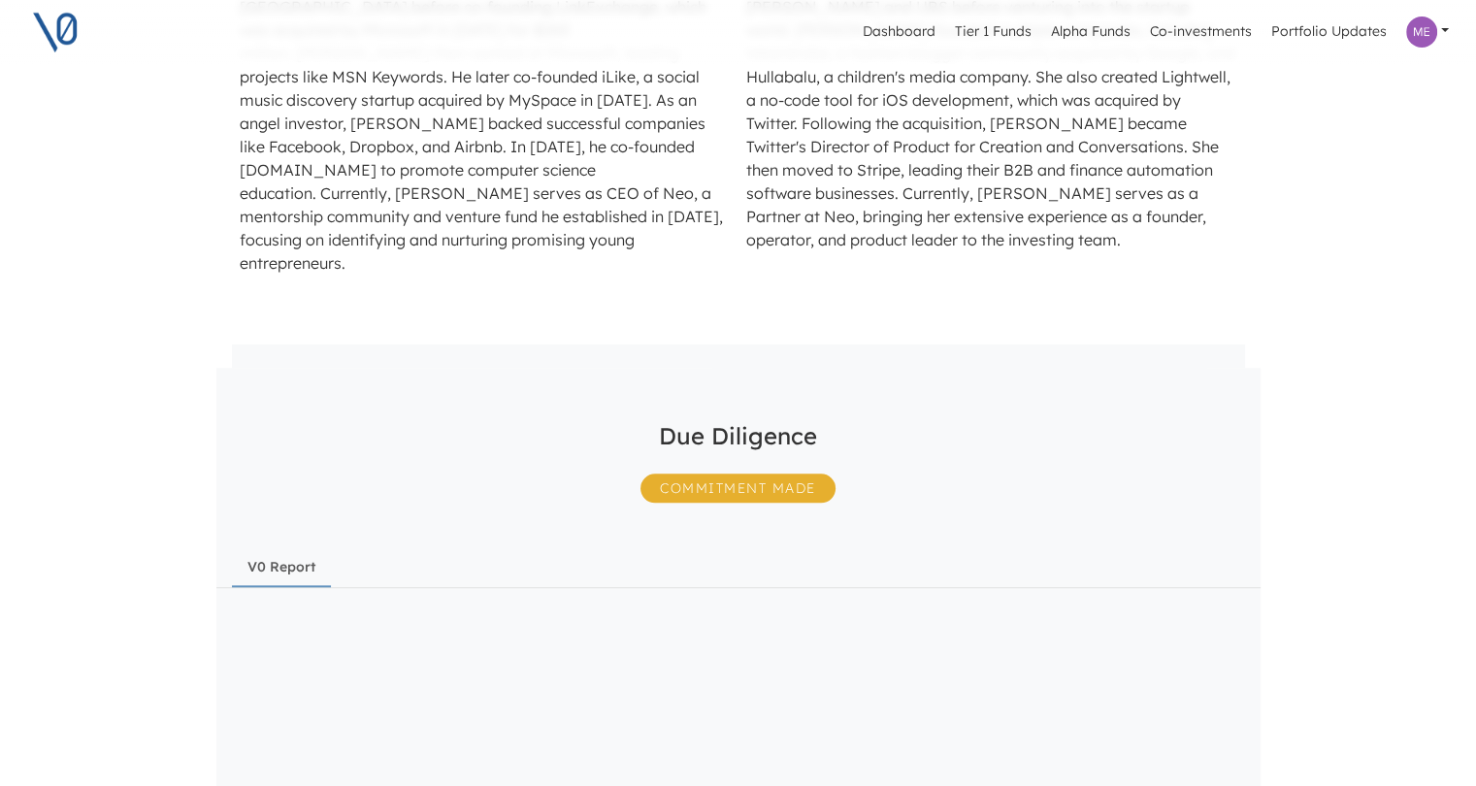
scroll to position [2038, 0]
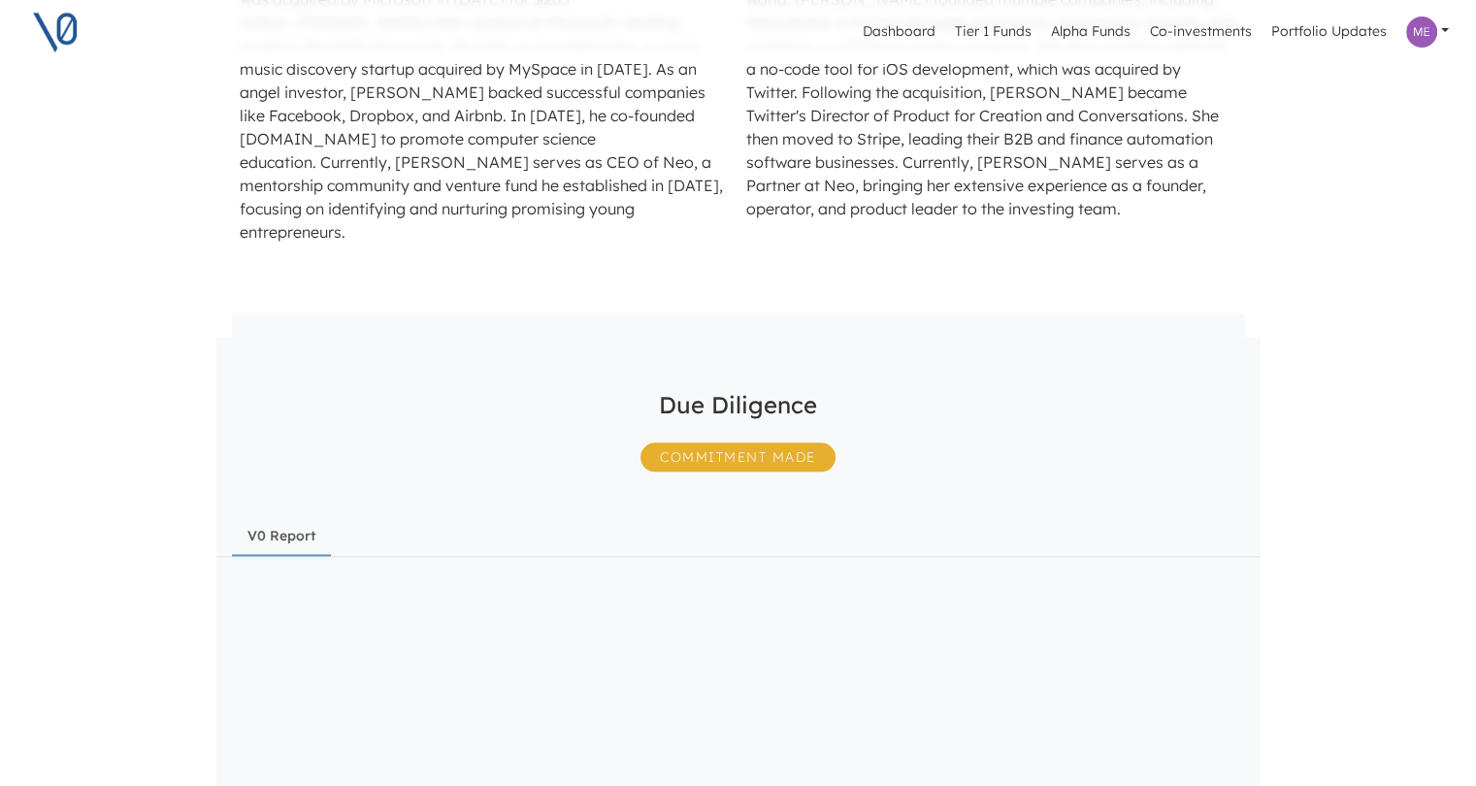
click at [789, 435] on div "Commitment Made" at bounding box center [738, 476] width 195 height 83
click at [808, 443] on span "Commitment Made" at bounding box center [738, 457] width 195 height 29
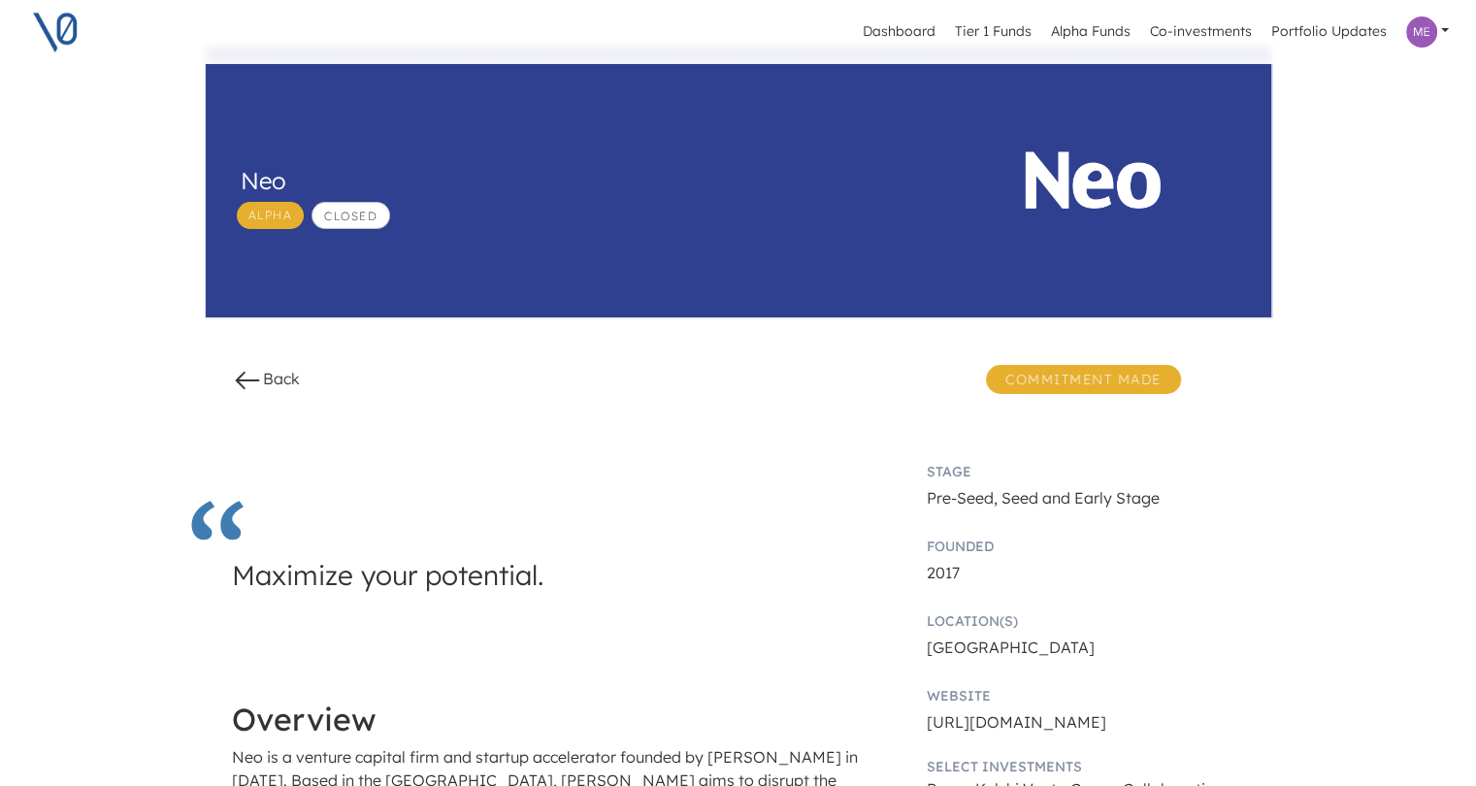
scroll to position [0, 0]
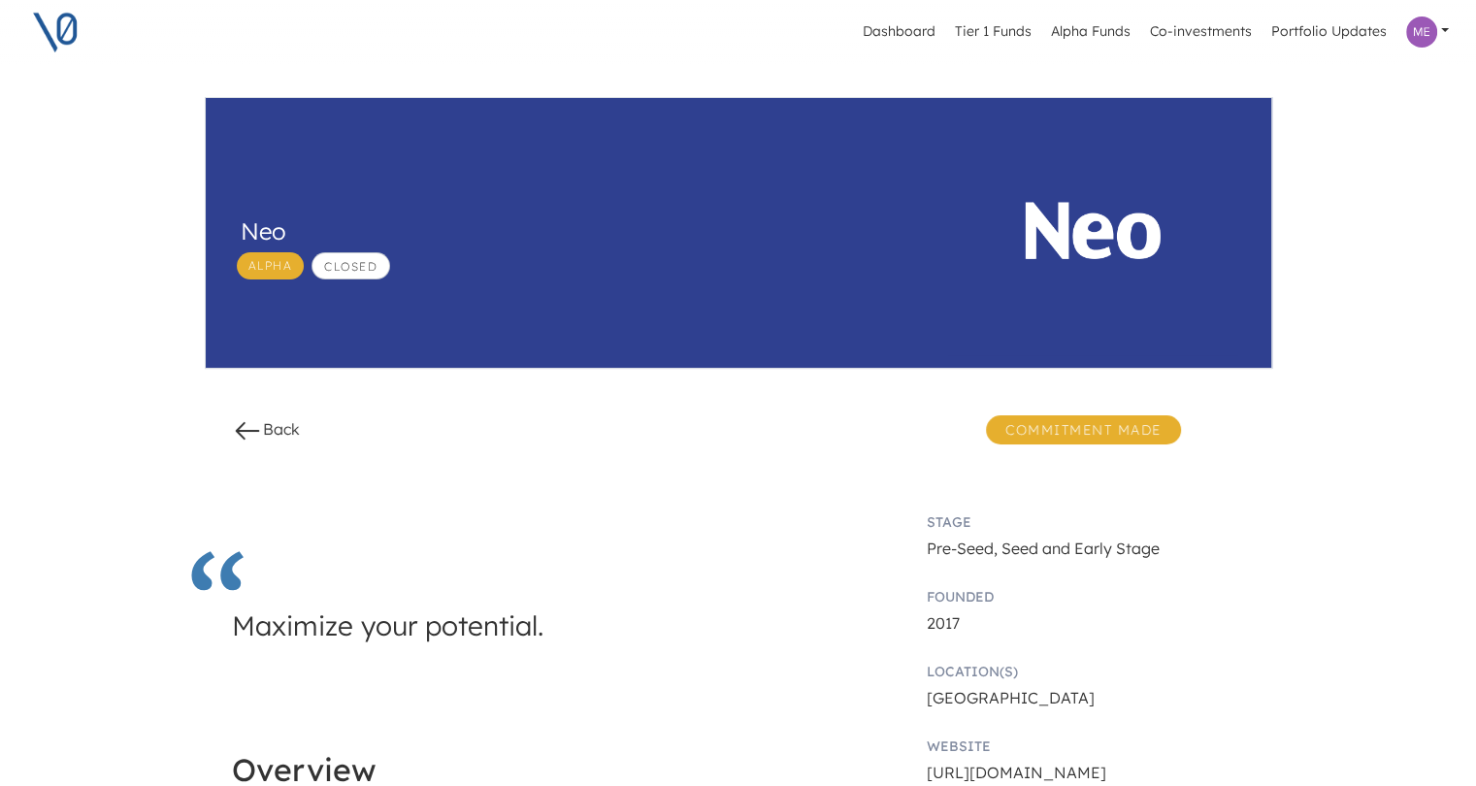
click at [1445, 26] on link at bounding box center [1428, 32] width 58 height 47
